Goal: Book appointment/travel/reservation

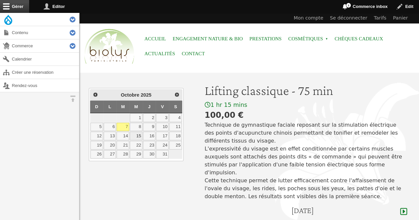
click at [140, 134] on link "15" at bounding box center [136, 136] width 13 height 9
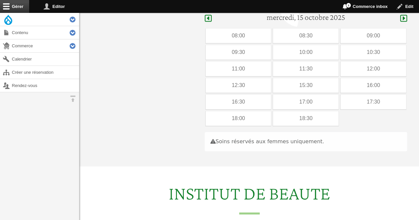
scroll to position [198, 0]
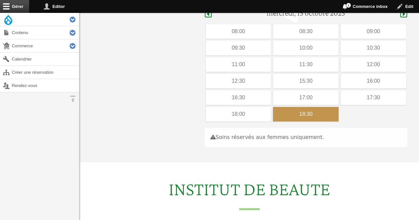
click at [302, 107] on div "18:30" at bounding box center [306, 114] width 66 height 15
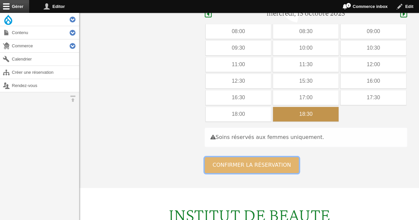
click at [226, 161] on button "Confirmer la réservation" at bounding box center [252, 165] width 94 height 16
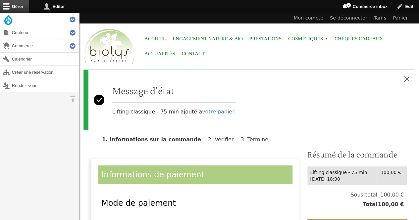
scroll to position [182, 0]
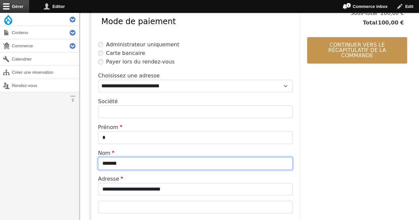
click at [147, 162] on input "*******" at bounding box center [195, 163] width 194 height 13
type input "*"
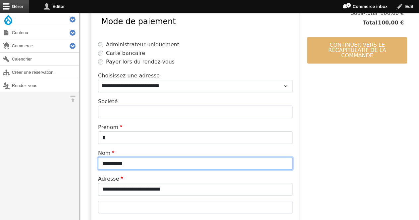
type input "**********"
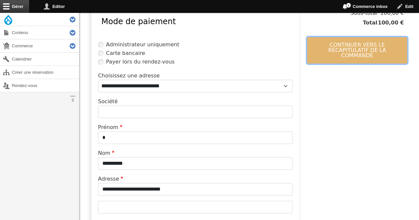
click at [364, 48] on button "Continuer vers le récapitulatif de la commande" at bounding box center [357, 50] width 100 height 26
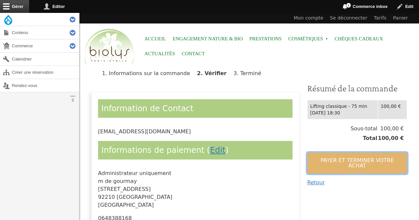
click at [338, 155] on button "Payer et terminer votre achat" at bounding box center [357, 163] width 100 height 21
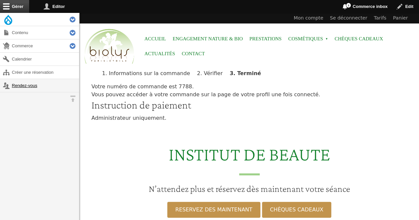
click at [33, 83] on link "Rendez-vous" at bounding box center [39, 85] width 79 height 13
